Goal: Find specific page/section: Find specific page/section

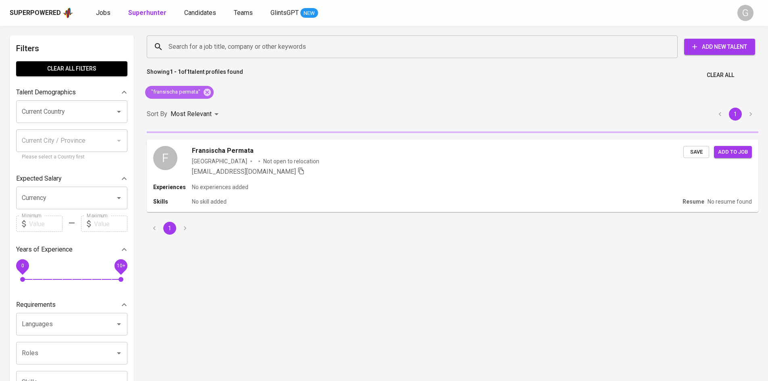
click at [209, 92] on icon at bounding box center [207, 91] width 7 height 7
click at [207, 107] on div "Most Relevant" at bounding box center [196, 114] width 51 height 15
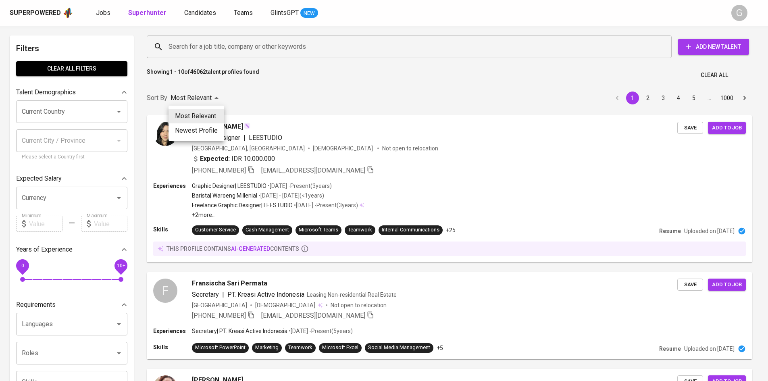
click at [205, 49] on div at bounding box center [384, 190] width 768 height 381
click at [205, 48] on div "Most Relevant Newest Profile" at bounding box center [384, 190] width 768 height 381
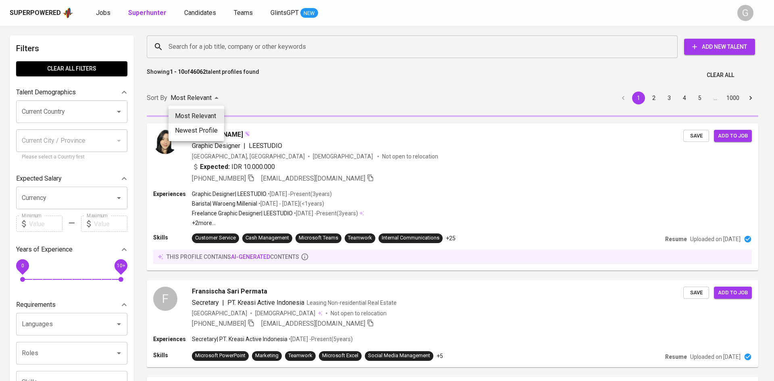
click at [204, 45] on div at bounding box center [387, 190] width 774 height 381
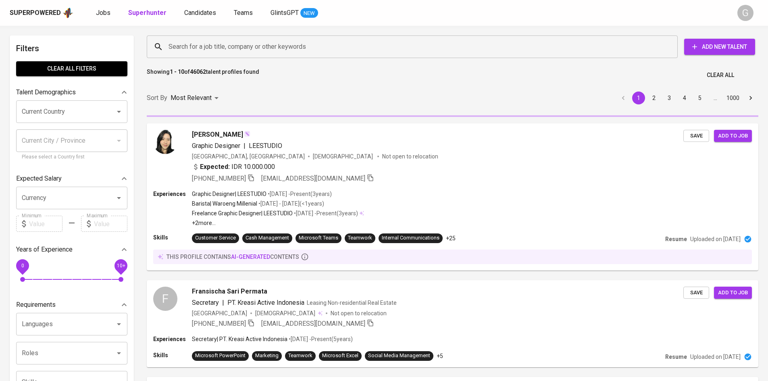
click at [204, 45] on input "Search for a job title, company or other keywords" at bounding box center [415, 46] width 496 height 15
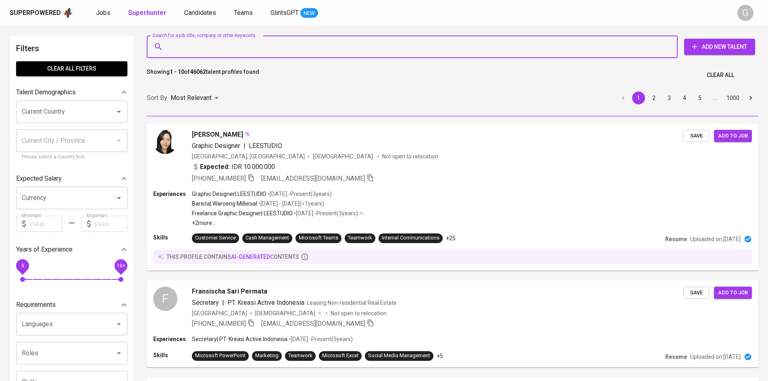
paste input "[EMAIL_ADDRESS][DOMAIN_NAME]"
type input "[EMAIL_ADDRESS][DOMAIN_NAME]"
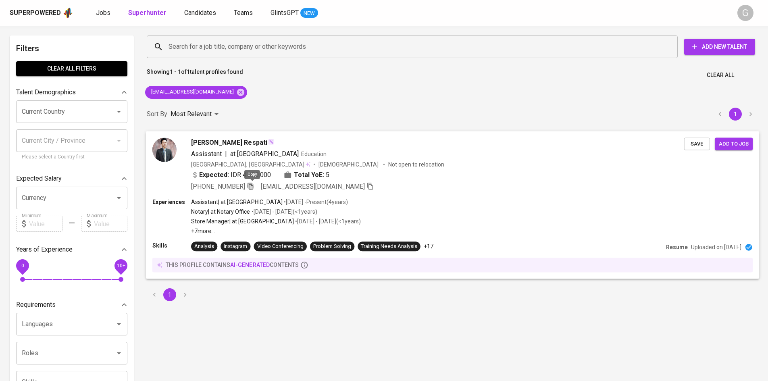
click at [251, 185] on icon "button" at bounding box center [250, 185] width 7 height 7
click at [254, 187] on icon "button" at bounding box center [250, 185] width 7 height 7
click at [237, 94] on icon at bounding box center [240, 91] width 7 height 7
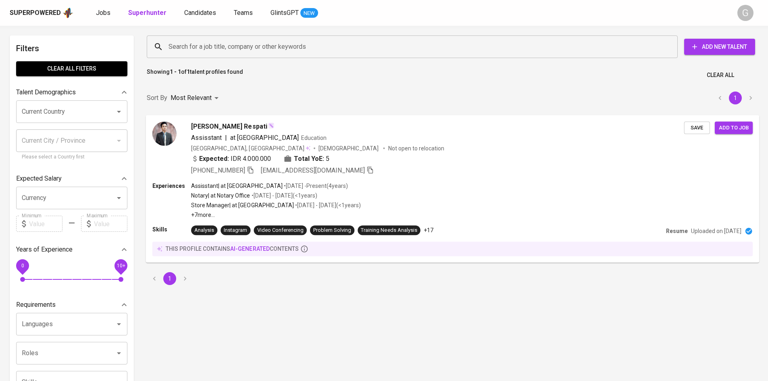
click at [215, 49] on input "Search for a job title, company or other keywords" at bounding box center [415, 46] width 496 height 15
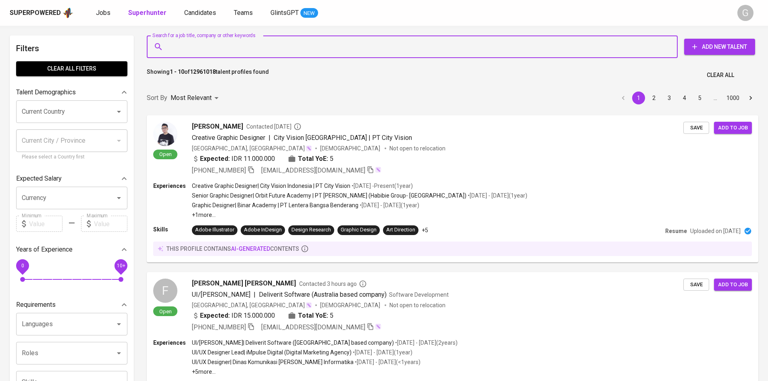
paste input "[EMAIL_ADDRESS][DOMAIN_NAME]"
type input "[EMAIL_ADDRESS][DOMAIN_NAME]"
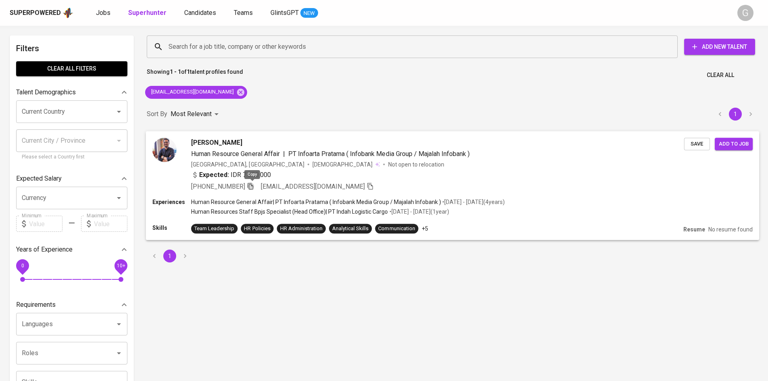
click at [254, 188] on icon "button" at bounding box center [250, 185] width 7 height 7
